Goal: Information Seeking & Learning: Get advice/opinions

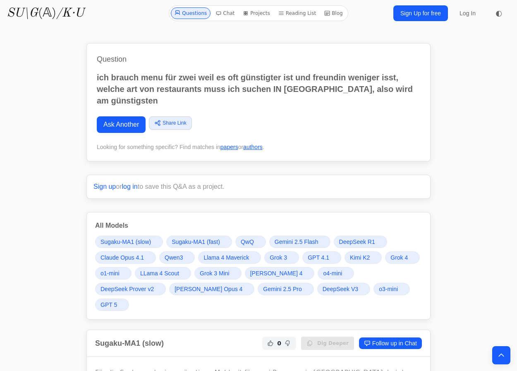
click at [117, 300] on span "GPT 5" at bounding box center [109, 304] width 17 height 8
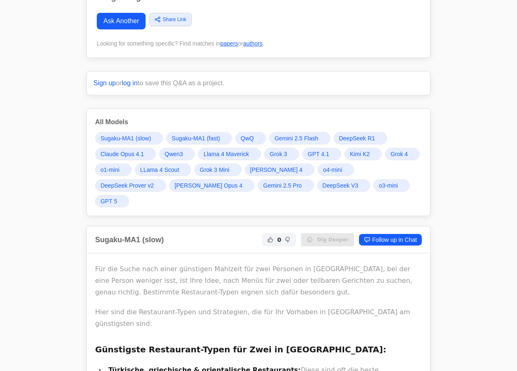
scroll to position [113, 0]
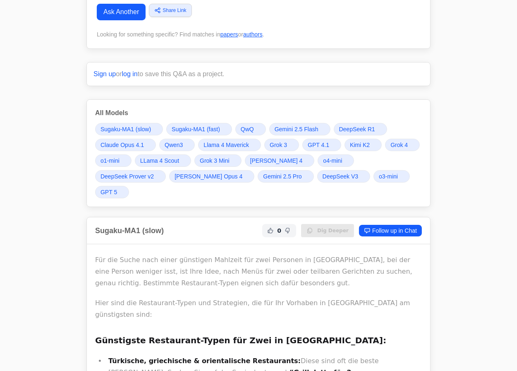
click at [391, 141] on span "Grok 4" at bounding box center [399, 145] width 17 height 8
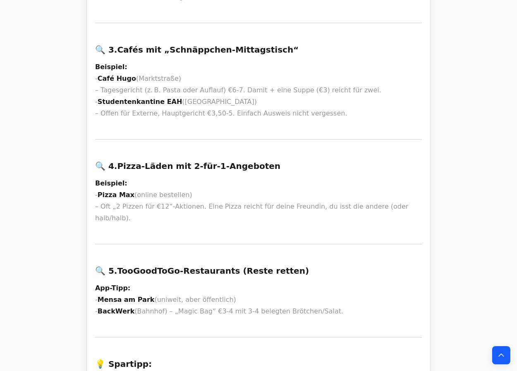
scroll to position [8598, 0]
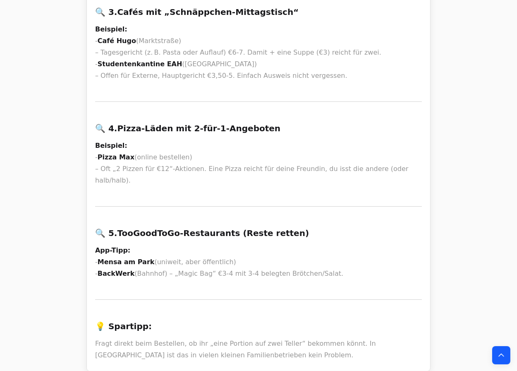
copy li "Yelp"
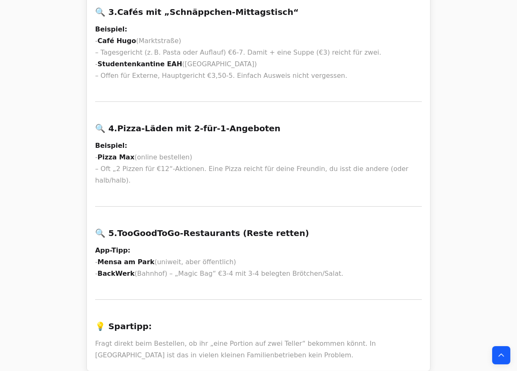
copy li "Lieferando"
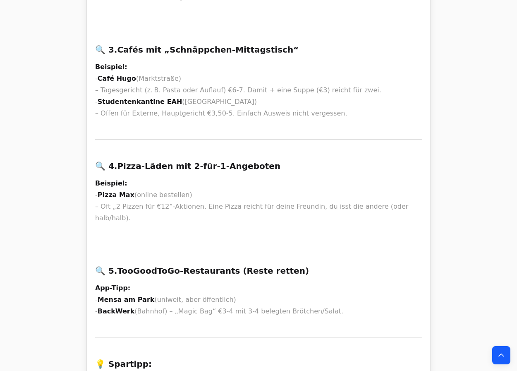
drag, startPoint x: 288, startPoint y: 180, endPoint x: 379, endPoint y: 179, distance: 91.1
copy p "Thüringer Menü für zwei Erfurt”"
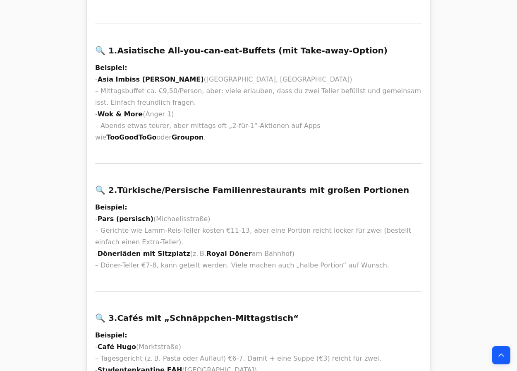
scroll to position [8297, 0]
